Goal: Transaction & Acquisition: Purchase product/service

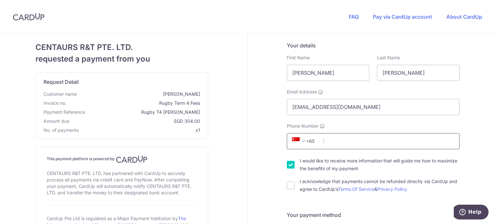
click at [337, 141] on input "Phone Number" at bounding box center [373, 141] width 173 height 16
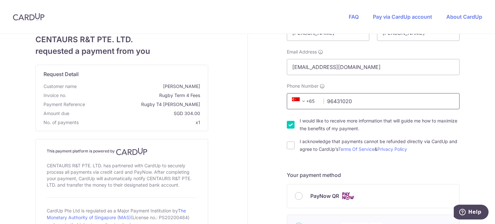
scroll to position [43, 0]
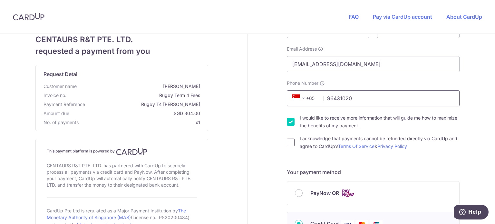
type input "96431020"
click at [287, 143] on input "I acknowledge that payments cannot be refunded directly via CardUp and agree to…" at bounding box center [291, 142] width 8 height 8
checkbox input "true"
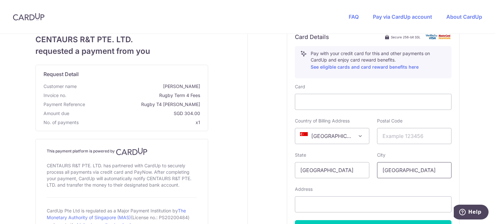
scroll to position [268, 0]
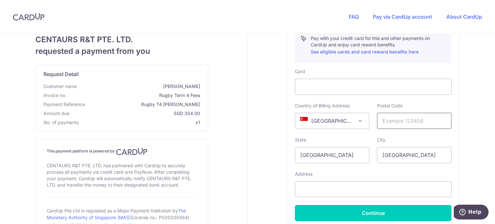
click at [414, 121] on input "text" at bounding box center [414, 121] width 74 height 16
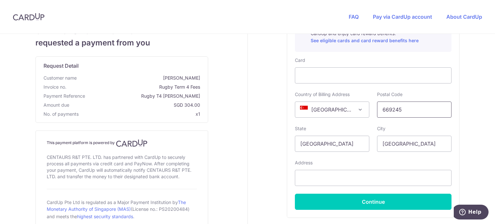
scroll to position [290, 0]
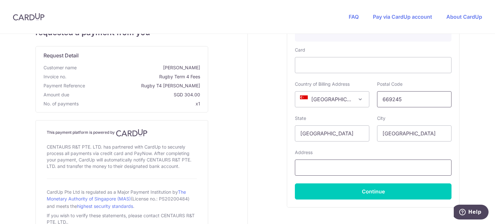
type input "669245"
click at [313, 168] on input "text" at bounding box center [373, 167] width 157 height 16
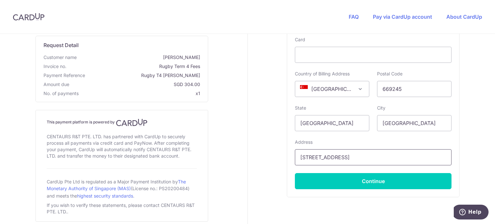
scroll to position [300, 0]
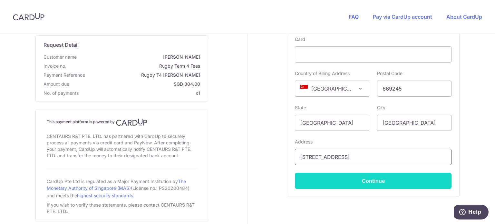
type input "[STREET_ADDRESS]"
click at [378, 181] on button "Continue" at bounding box center [373, 181] width 157 height 16
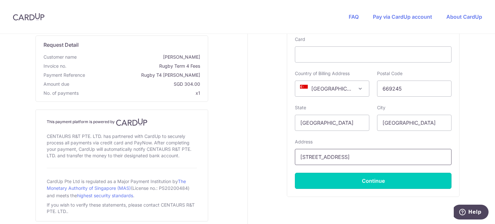
type input "**** 1843"
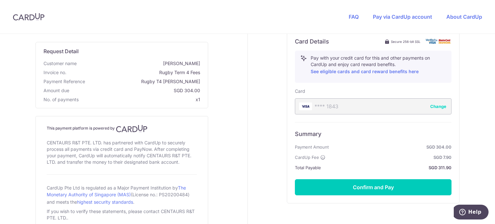
scroll to position [249, 0]
click at [372, 189] on button "Confirm and Pay" at bounding box center [373, 187] width 157 height 16
